Goal: Task Accomplishment & Management: Complete application form

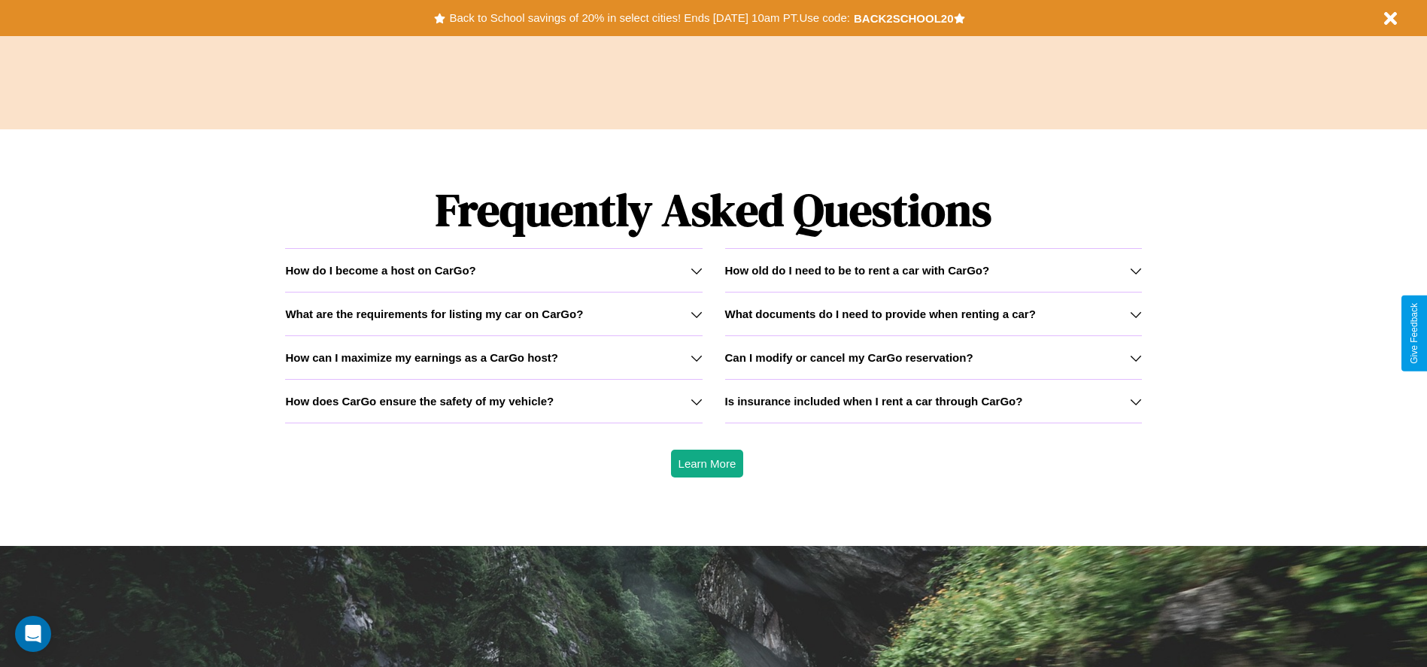
scroll to position [2158, 0]
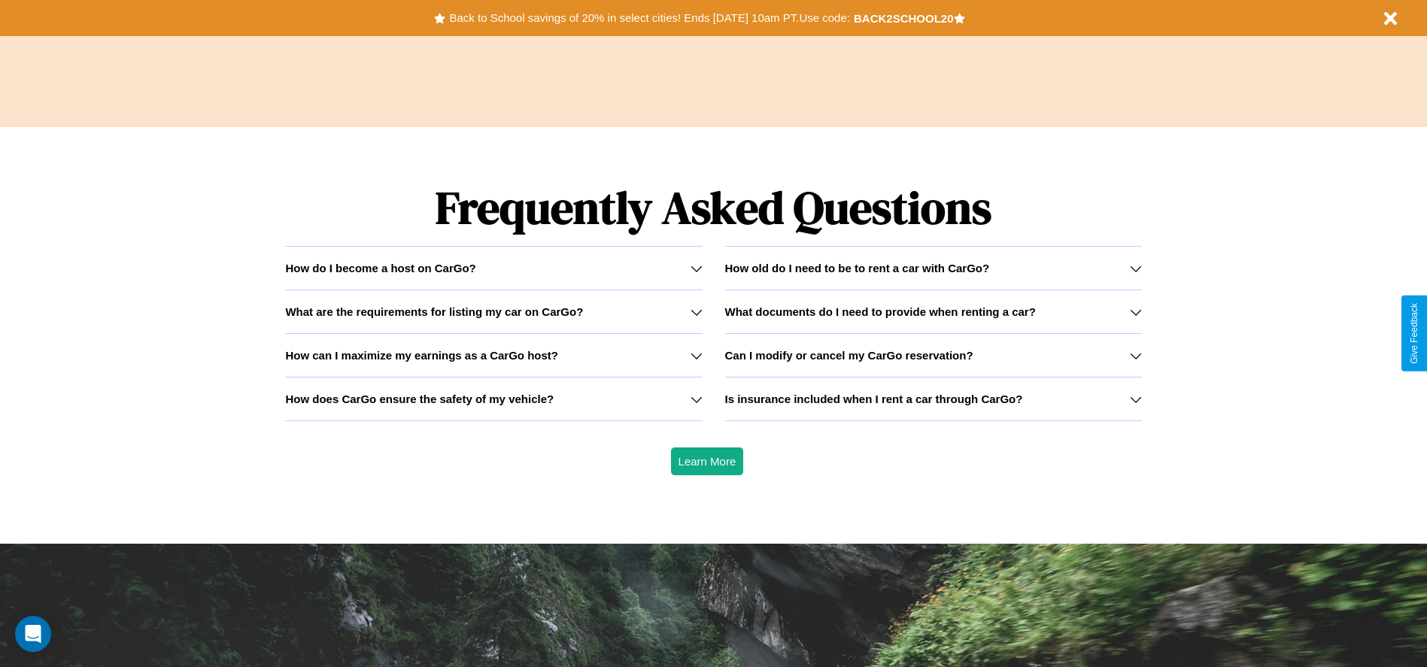
click at [933, 399] on h3 "Is insurance included when I rent a car through CarGo?" at bounding box center [874, 399] width 298 height 13
click at [1135, 311] on icon at bounding box center [1136, 312] width 12 height 12
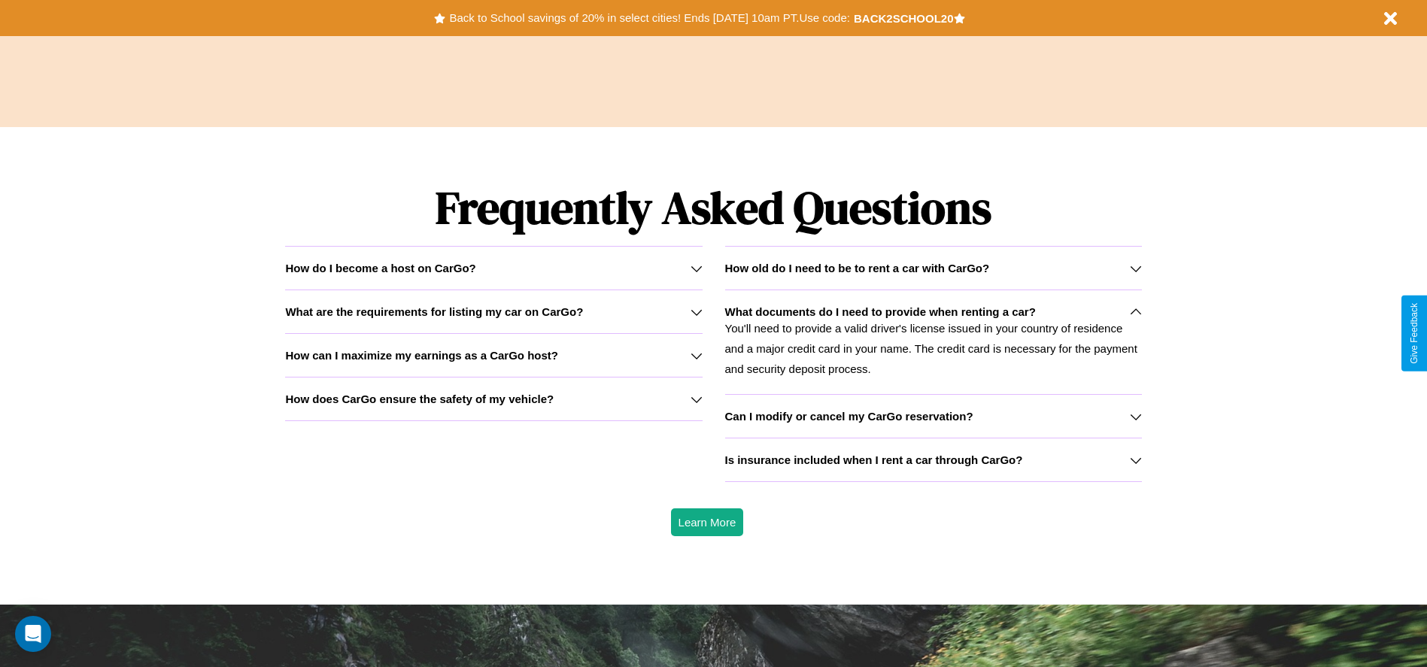
click at [696, 399] on icon at bounding box center [696, 399] width 12 height 12
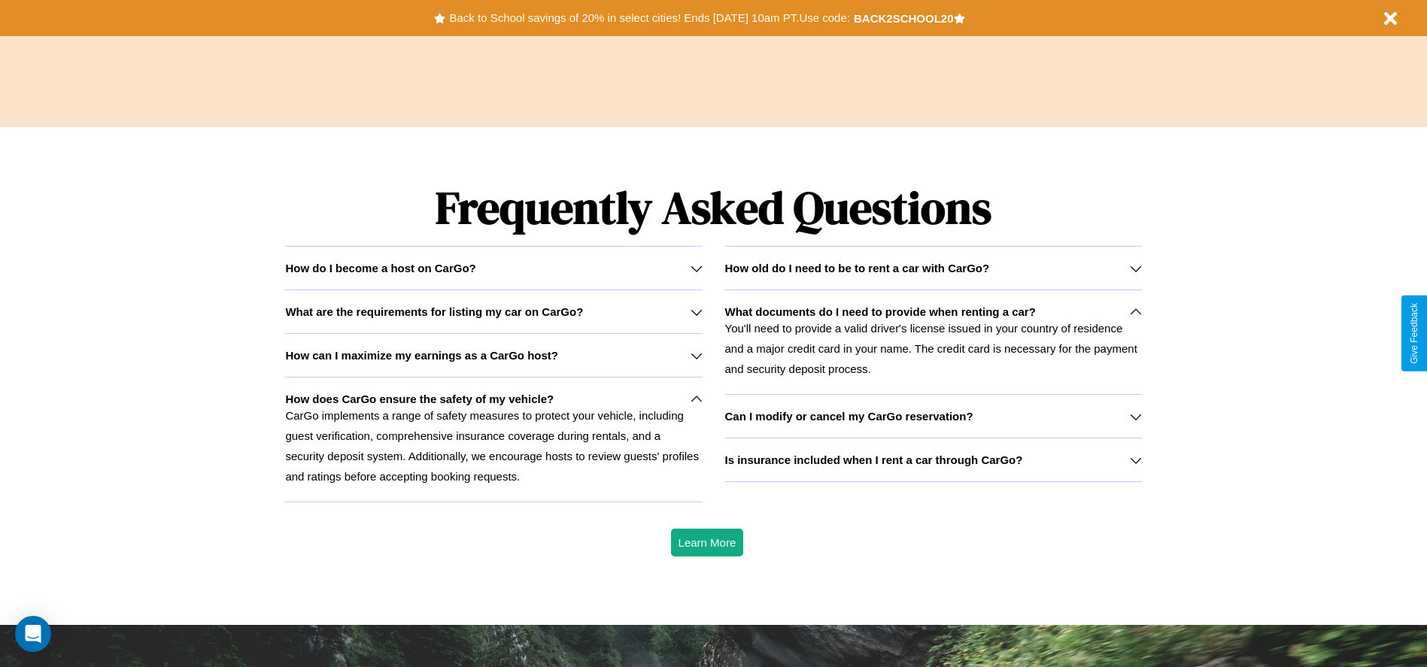
click at [493, 268] on div "How do I become a host on CarGo?" at bounding box center [493, 268] width 417 height 13
click at [696, 399] on icon at bounding box center [696, 399] width 12 height 12
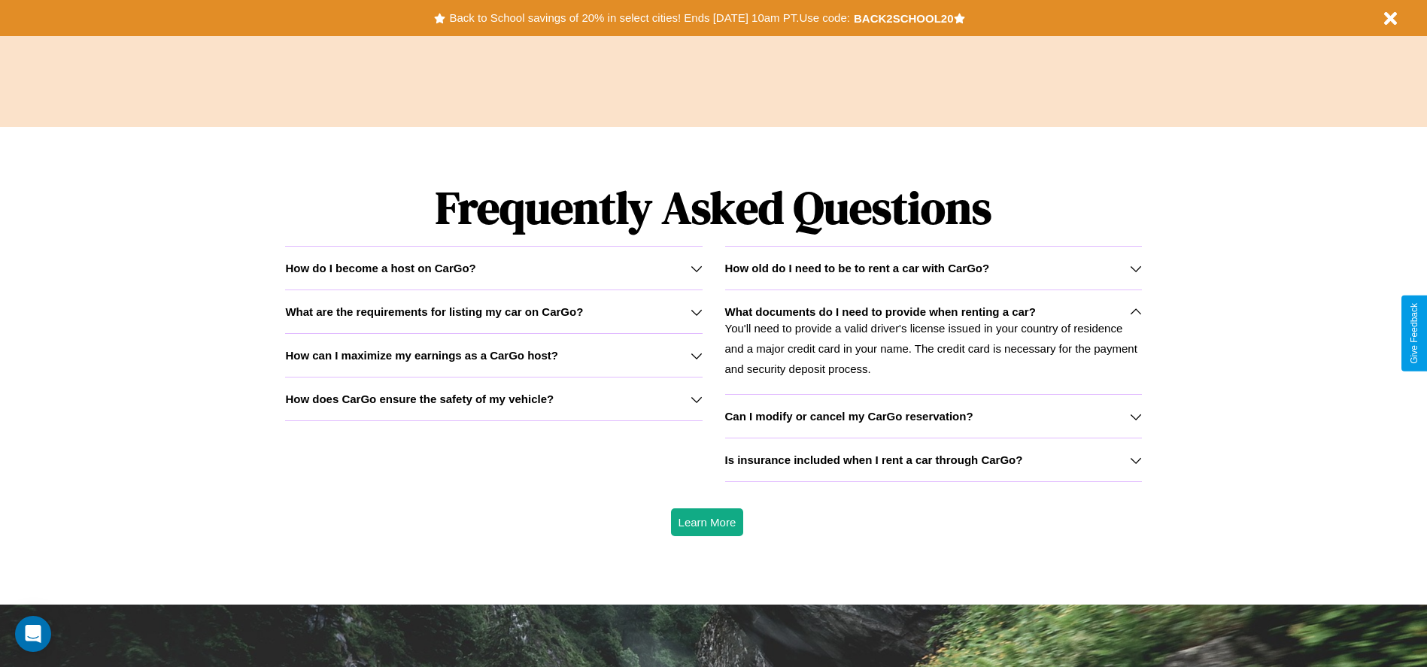
scroll to position [0, 0]
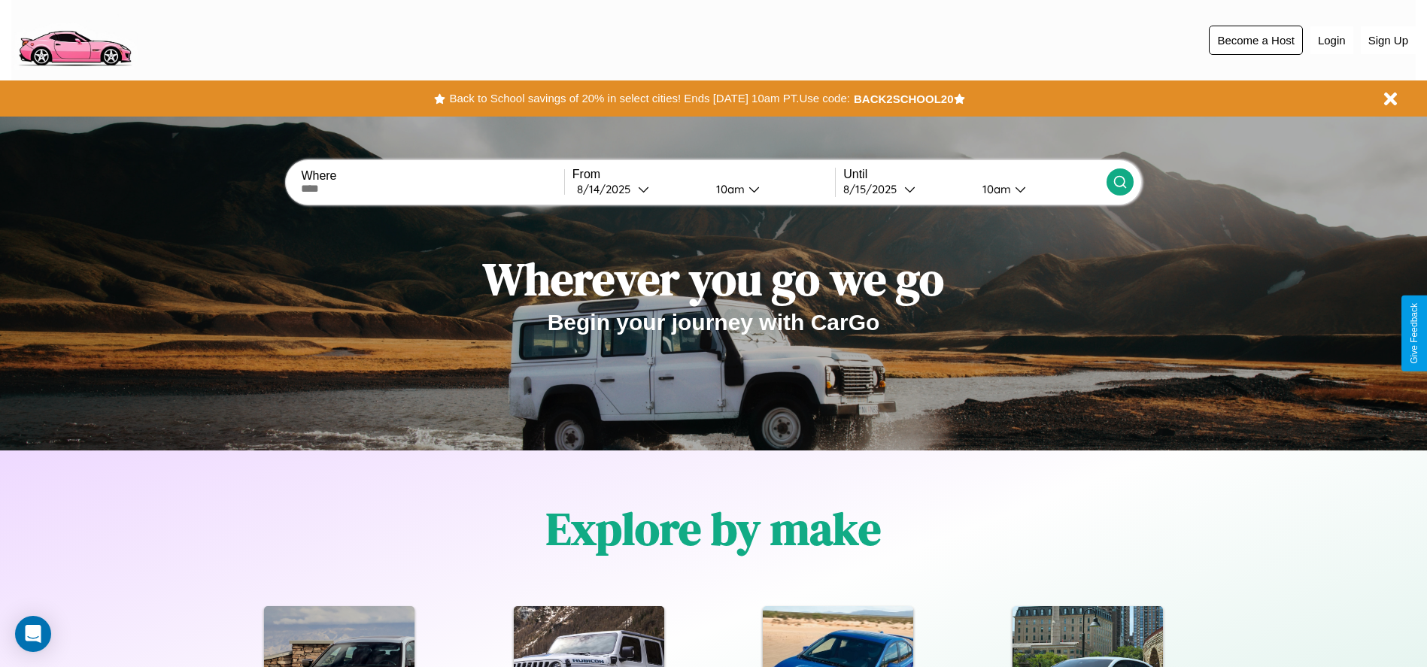
click at [1255, 40] on button "Become a Host" at bounding box center [1256, 40] width 94 height 29
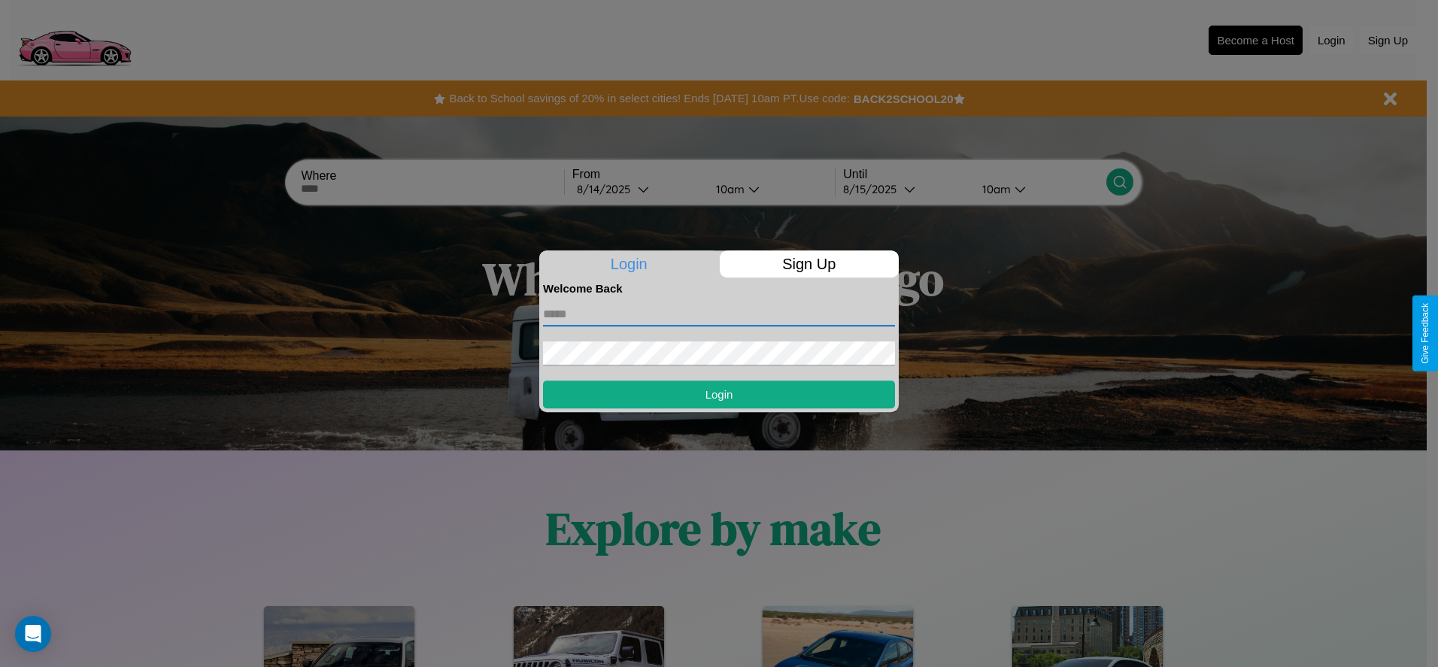
click at [719, 314] on input "text" at bounding box center [719, 314] width 352 height 24
type input "**********"
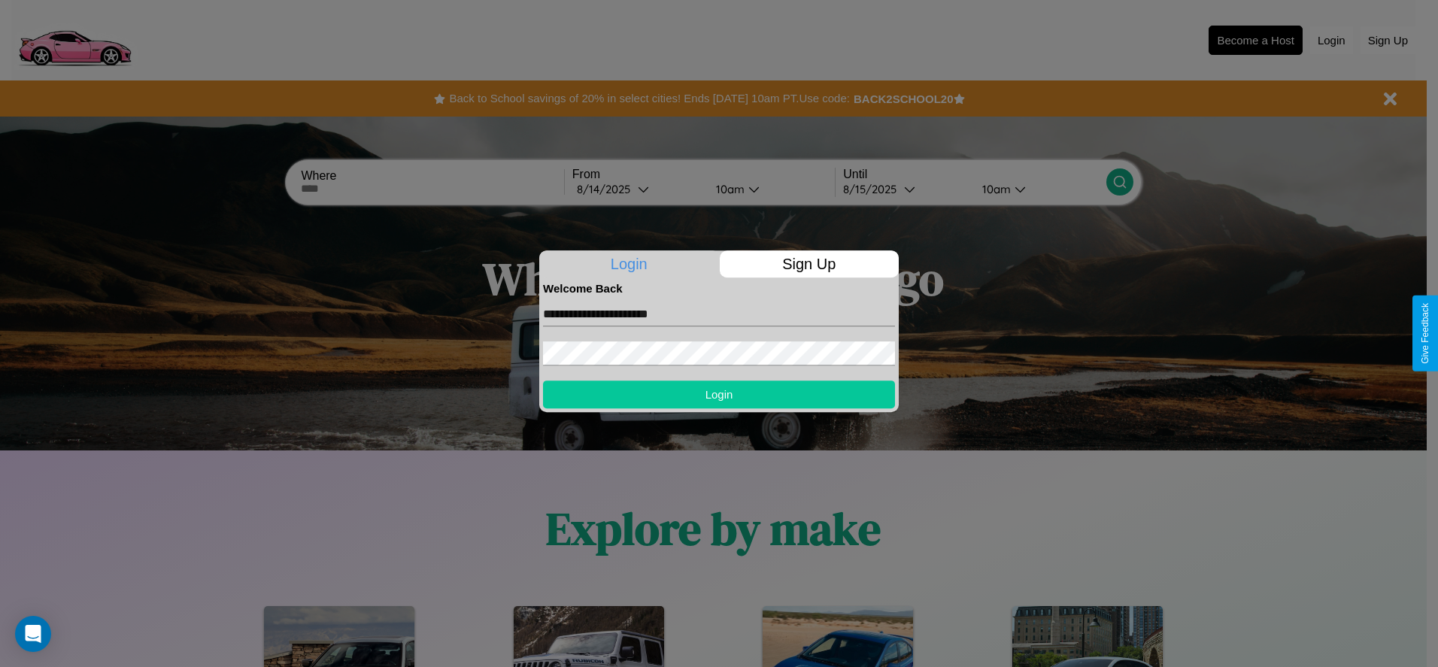
click at [719, 394] on button "Login" at bounding box center [719, 395] width 352 height 28
